Goal: Register for event/course

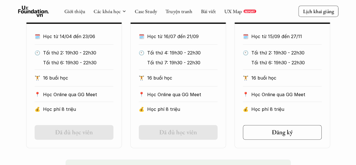
click at [299, 141] on section "Online Khóa PXD tháng 09/2025 🗓️ Học từ 15/09 đến 27/11 🕙 Tối thứ 2: 19h30 - 22…" at bounding box center [283, 43] width 96 height 209
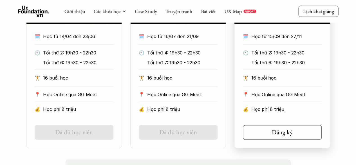
scroll to position [335, 0]
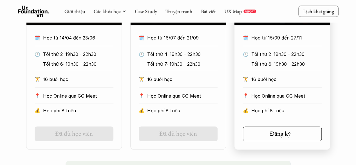
click at [286, 129] on link "Đăng ký" at bounding box center [282, 133] width 79 height 15
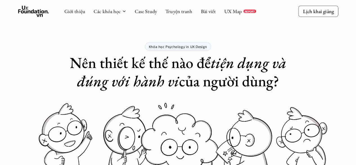
scroll to position [335, 0]
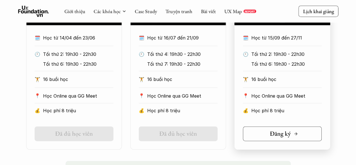
click at [294, 134] on icon at bounding box center [296, 133] width 5 height 5
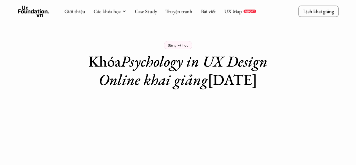
scroll to position [1, 0]
click at [294, 134] on div "Giới thiệu Các khóa học Case Study Truyện tranh Bài viết UX Map REPORT Lịch kha…" at bounding box center [178, 153] width 356 height 309
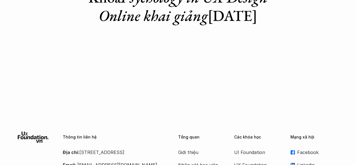
scroll to position [0, 0]
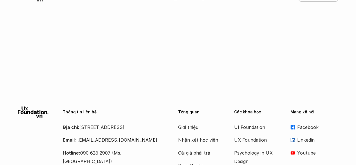
drag, startPoint x: 0, startPoint y: 0, endPoint x: 294, endPoint y: 134, distance: 322.5
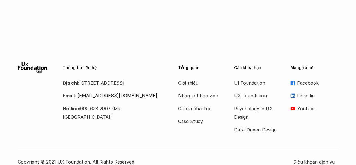
scroll to position [144, 0]
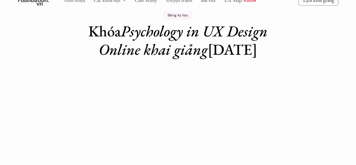
click at [294, 134] on div at bounding box center [178, 138] width 356 height 14
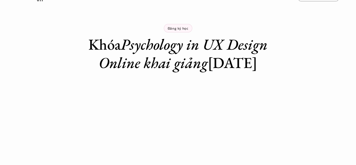
scroll to position [0, 0]
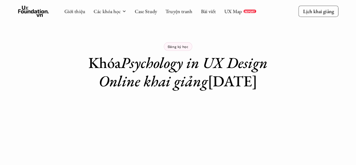
click at [294, 134] on div "Giới thiệu Các khóa học Case Study Truyện tranh Bài viết UX Map REPORT Lịch kha…" at bounding box center [178, 154] width 356 height 309
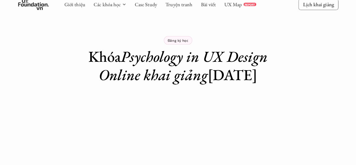
scroll to position [1, 0]
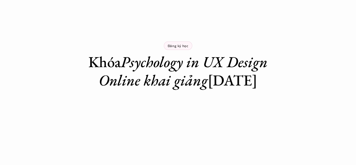
click at [294, 134] on div "Giới thiệu Các khóa học Case Study Truyện tranh Bài viết UX Map REPORT Lịch kha…" at bounding box center [178, 153] width 356 height 309
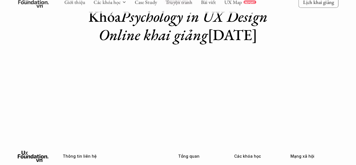
scroll to position [72, 0]
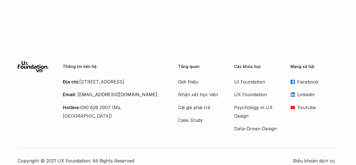
click at [294, 134] on div "Thông tin liên hệ Địa chỉ: Tầng 6, số 116 Trung Liệt, phường Trung Liệt, quận Đ…" at bounding box center [178, 113] width 321 height 104
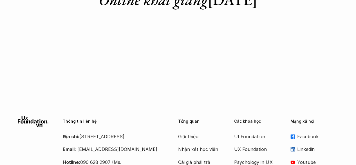
click at [294, 134] on div "Tổng quan Giới thiệu Nhận xét học viên Cái giá phải trả Case Study Các khóa học…" at bounding box center [258, 152] width 160 height 72
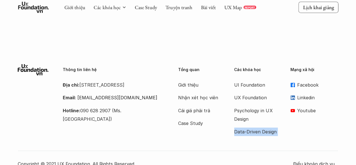
click at [294, 134] on div "Tổng quan Giới thiệu Nhận xét học viên Cái giá phải trả Case Study Các khóa học…" at bounding box center [258, 100] width 160 height 72
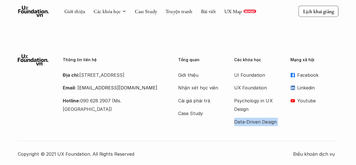
scroll to position [144, 0]
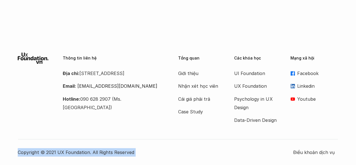
click at [294, 134] on div "Thông tin liên hệ Địa chỉ: Tầng 6, số 116 Trung Liệt, phường Trung Liệt, quận Đ…" at bounding box center [178, 104] width 321 height 104
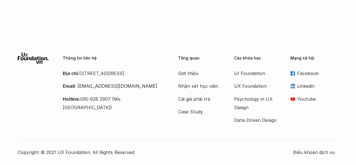
click at [294, 134] on div "Thông tin liên hệ Địa chỉ: Tầng 6, số 116 Trung Liệt, phường Trung Liệt, quận Đ…" at bounding box center [178, 104] width 321 height 104
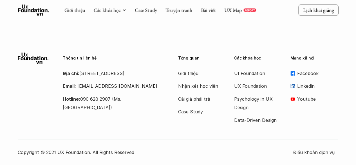
click at [294, 134] on div "Thông tin liên hệ Địa chỉ: Tầng 6, số 116 Trung Liệt, phường Trung Liệt, quận Đ…" at bounding box center [178, 104] width 321 height 104
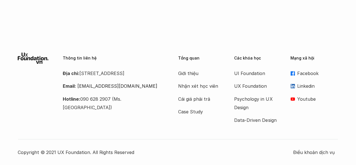
click at [294, 134] on div "Thông tin liên hệ Địa chỉ: Tầng 6, số 116 Trung Liệt, phường Trung Liệt, quận Đ…" at bounding box center [178, 104] width 321 height 104
drag, startPoint x: 294, startPoint y: 134, endPoint x: 314, endPoint y: 16, distance: 119.0
click at [314, 16] on div "Giới thiệu Các khóa học Case Study Truyện tranh Bài viết UX Map REPORT Lịch kha…" at bounding box center [178, 10] width 356 height 309
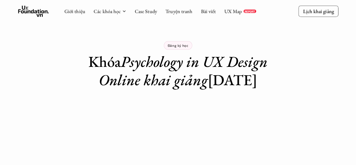
scroll to position [0, 0]
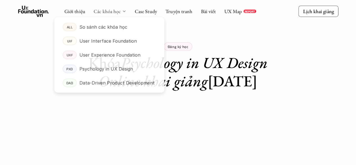
click at [116, 11] on link "Các khóa học" at bounding box center [107, 11] width 27 height 6
click at [113, 71] on p "Psychology in UX Design" at bounding box center [106, 69] width 54 height 8
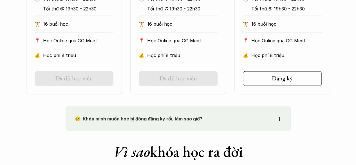
click at [181, 77] on h5 "Đã đủ học viên" at bounding box center [178, 78] width 38 height 7
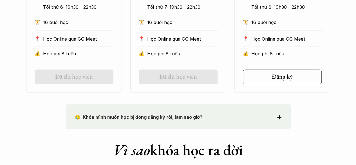
scroll to position [392, 0]
click at [208, 114] on p "😢 Khóa mình muốn học bị đóng đăng ký rồi, làm sao giờ?" at bounding box center [168, 116] width 186 height 8
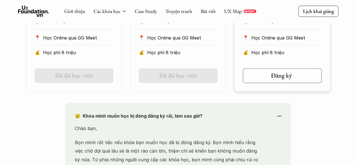
scroll to position [393, 0]
click at [283, 76] on h5 "Đăng ký" at bounding box center [280, 75] width 21 height 7
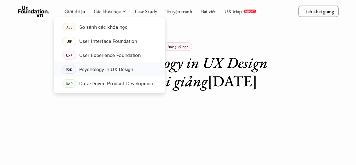
click at [110, 70] on p "Psychology in UX Design" at bounding box center [106, 69] width 54 height 8
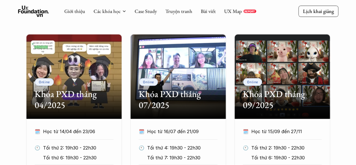
scroll to position [242, 0]
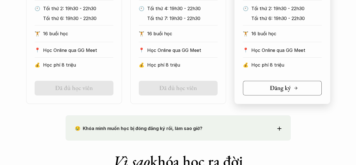
click at [287, 89] on h5 "Đăng ký" at bounding box center [280, 87] width 21 height 7
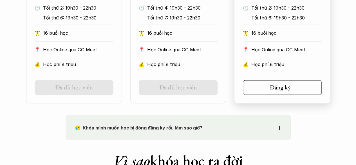
scroll to position [381, 0]
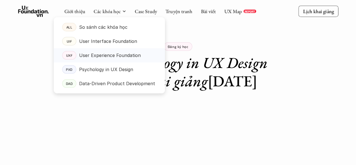
click at [107, 56] on p "User Experience Foundation" at bounding box center [110, 55] width 62 height 8
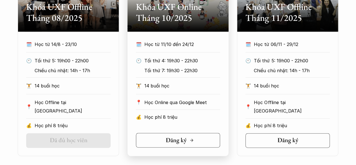
scroll to position [329, 0]
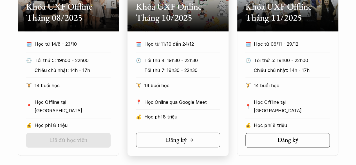
click at [182, 139] on h5 "Đăng ký" at bounding box center [176, 139] width 21 height 7
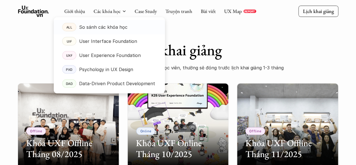
click at [105, 25] on p "So sánh các khóa học" at bounding box center [103, 27] width 48 height 8
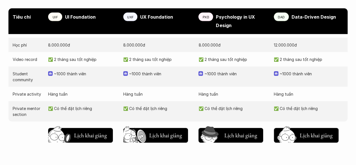
scroll to position [646, 0]
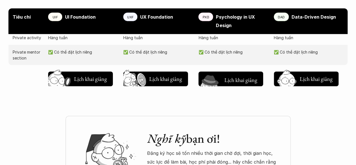
click at [225, 75] on img at bounding box center [211, 88] width 30 height 26
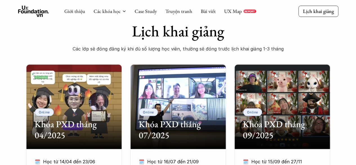
scroll to position [211, 0]
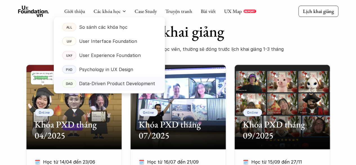
click at [128, 83] on p "Data-Driven Product Development" at bounding box center [117, 83] width 76 height 8
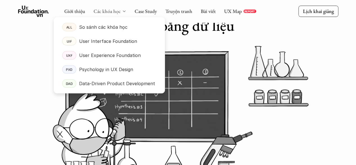
scroll to position [55, 0]
click at [113, 27] on p "So sánh các khóa học" at bounding box center [103, 27] width 48 height 8
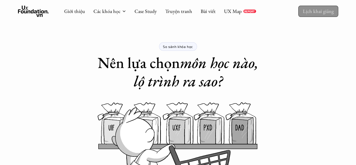
click at [321, 12] on p "Lịch khai giảng" at bounding box center [318, 11] width 31 height 6
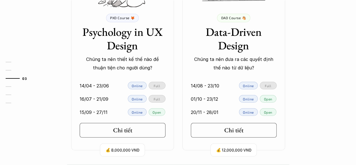
scroll to position [765, 0]
click at [140, 130] on link "Chi tiết" at bounding box center [123, 130] width 86 height 15
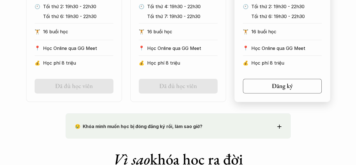
scroll to position [396, 0]
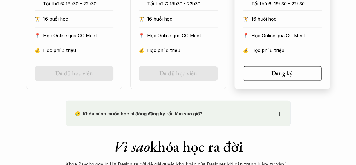
click at [288, 71] on h5 "Đăng ký" at bounding box center [282, 73] width 21 height 7
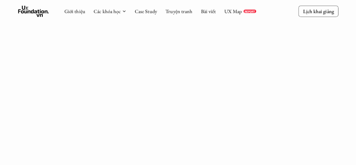
scroll to position [441, 0]
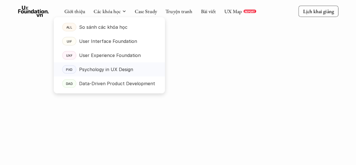
click at [106, 67] on p "Psychology in UX Design" at bounding box center [106, 69] width 54 height 8
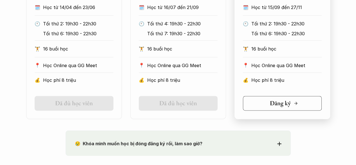
scroll to position [366, 0]
click at [273, 100] on h5 "Đăng ký" at bounding box center [280, 102] width 21 height 7
click at [279, 103] on h5 "Đăng ký" at bounding box center [280, 102] width 21 height 7
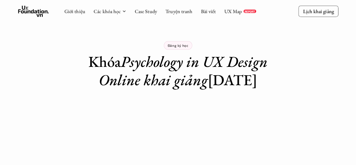
click at [185, 46] on p "Đăng ký học" at bounding box center [178, 45] width 21 height 4
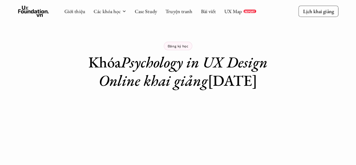
scroll to position [0, 0]
click at [185, 46] on p "Đăng ký học" at bounding box center [178, 46] width 21 height 4
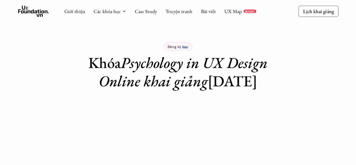
click at [181, 46] on p "Đăng ký học" at bounding box center [178, 47] width 21 height 4
